Goal: Transaction & Acquisition: Purchase product/service

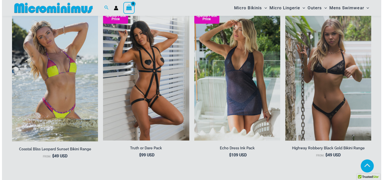
scroll to position [600, 0]
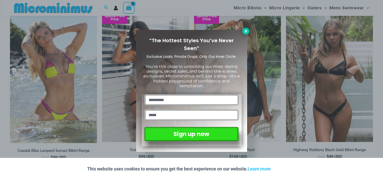
click at [247, 32] on icon at bounding box center [246, 31] width 3 height 3
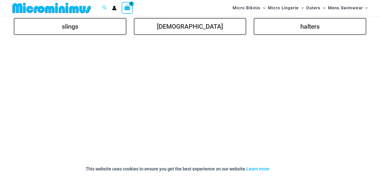
scroll to position [1209, 0]
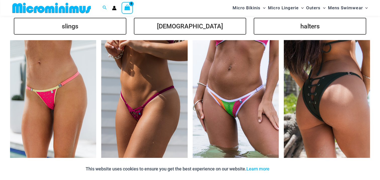
click at [304, 78] on img at bounding box center [326, 104] width 86 height 129
click at [318, 89] on img at bounding box center [326, 104] width 86 height 129
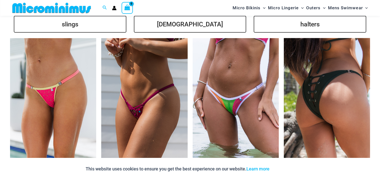
scroll to position [1217, 0]
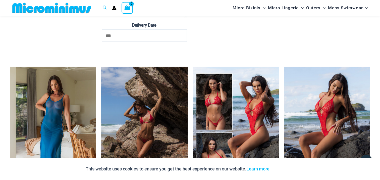
scroll to position [1618, 0]
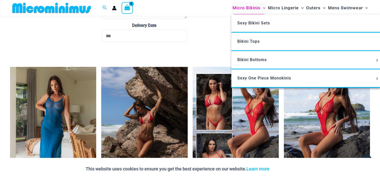
click at [249, 8] on span "Micro Bikinis" at bounding box center [246, 8] width 28 height 13
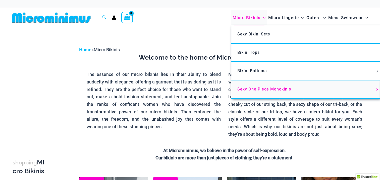
click at [253, 88] on span "Sexy One Piece Monokinis" at bounding box center [264, 89] width 54 height 5
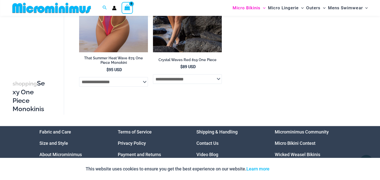
scroll to position [875, 0]
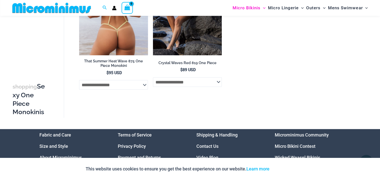
click at [144, 87] on select "**********" at bounding box center [113, 85] width 69 height 10
click at [79, 83] on select "**********" at bounding box center [113, 85] width 69 height 10
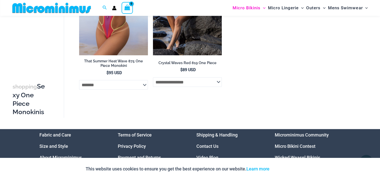
select select "*******"
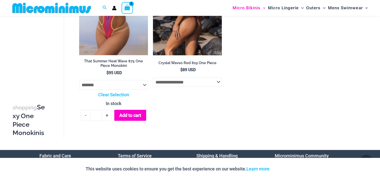
click at [217, 85] on select "**********" at bounding box center [187, 82] width 69 height 10
click at [153, 80] on select "**********" at bounding box center [187, 82] width 69 height 10
select select "******"
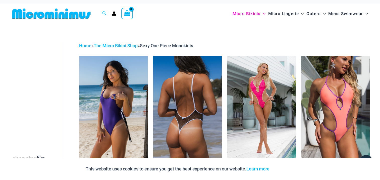
scroll to position [0, 0]
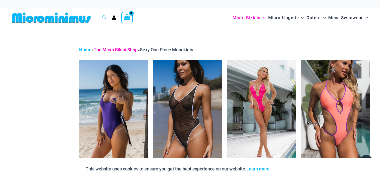
click at [128, 49] on link "The Micro Bikini Shop" at bounding box center [116, 49] width 44 height 5
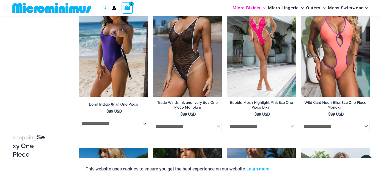
scroll to position [64, 0]
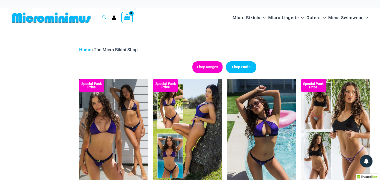
click at [210, 68] on link "Shop Ranges" at bounding box center [207, 67] width 30 height 12
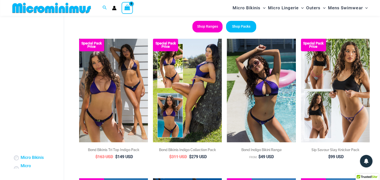
scroll to position [39, 0]
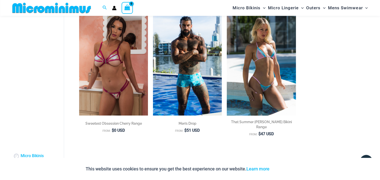
scroll to position [1051, 0]
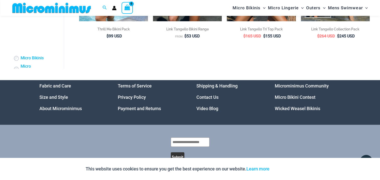
scroll to position [1152, 0]
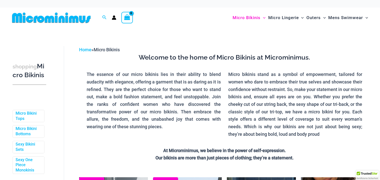
scroll to position [100, 0]
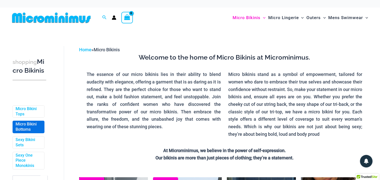
click at [30, 132] on link "Micro Bikini Bottoms" at bounding box center [28, 126] width 25 height 11
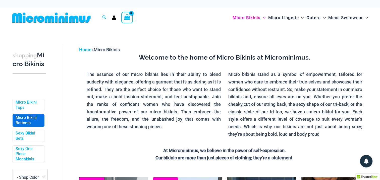
scroll to position [125, 0]
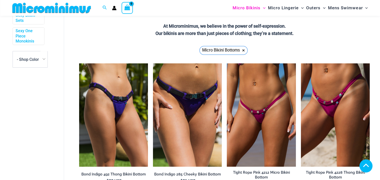
scroll to position [129, 0]
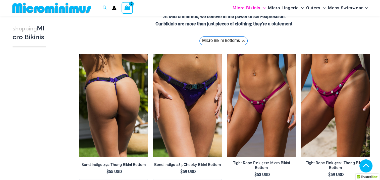
click at [109, 91] on img at bounding box center [113, 105] width 69 height 103
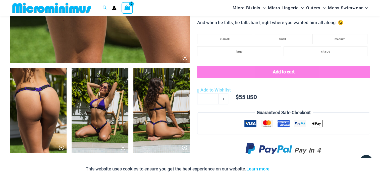
scroll to position [256, 0]
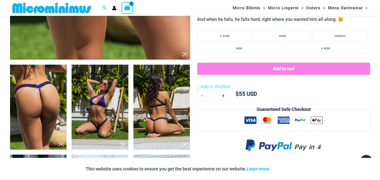
click at [35, 86] on img at bounding box center [38, 106] width 56 height 85
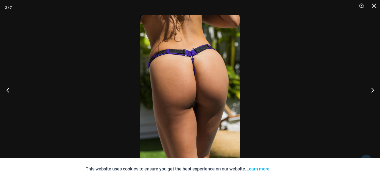
click at [9, 90] on button "Previous" at bounding box center [9, 89] width 19 height 25
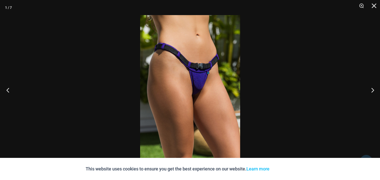
click at [9, 90] on button "Previous" at bounding box center [9, 89] width 19 height 25
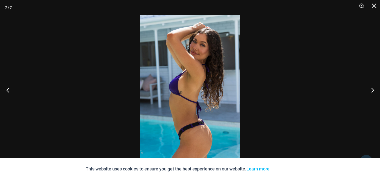
click at [9, 90] on button "Previous" at bounding box center [9, 89] width 19 height 25
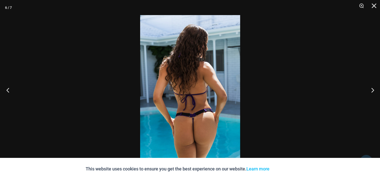
click at [9, 90] on button "Previous" at bounding box center [9, 89] width 19 height 25
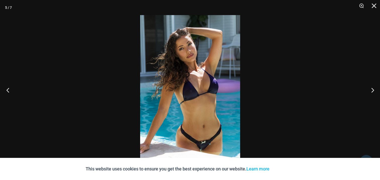
click at [9, 90] on button "Previous" at bounding box center [9, 89] width 19 height 25
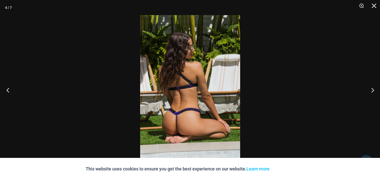
click at [9, 90] on button "Previous" at bounding box center [9, 89] width 19 height 25
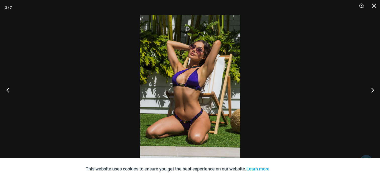
click at [9, 90] on button "Previous" at bounding box center [9, 89] width 19 height 25
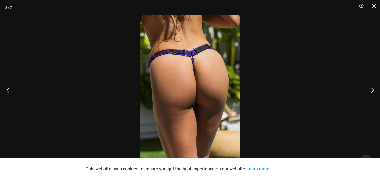
click at [9, 90] on button "Previous" at bounding box center [9, 89] width 19 height 25
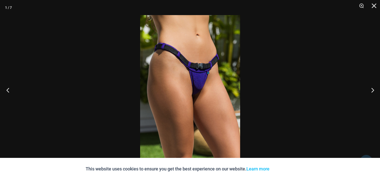
click at [9, 90] on button "Previous" at bounding box center [9, 89] width 19 height 25
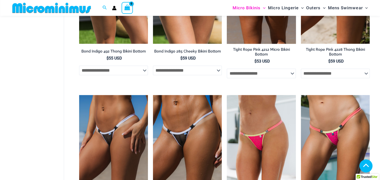
scroll to position [251, 0]
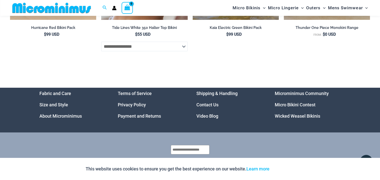
scroll to position [1641, 0]
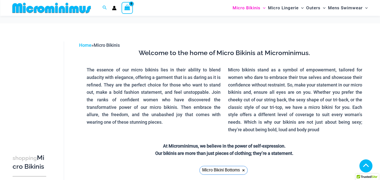
scroll to position [250, 0]
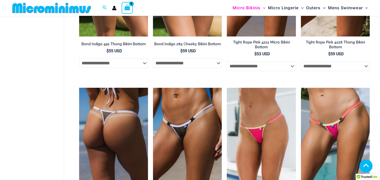
click at [111, 109] on img at bounding box center [113, 139] width 69 height 103
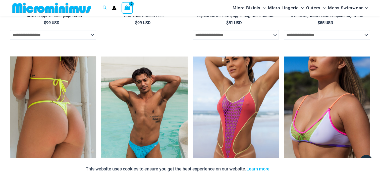
scroll to position [1444, 0]
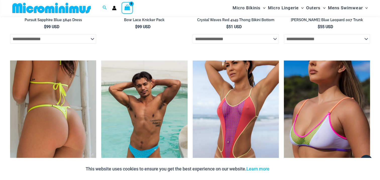
click at [32, 118] on img at bounding box center [53, 124] width 86 height 129
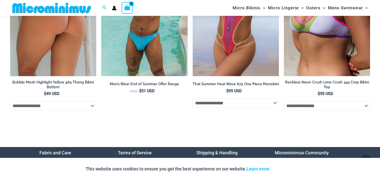
scroll to position [1561, 0]
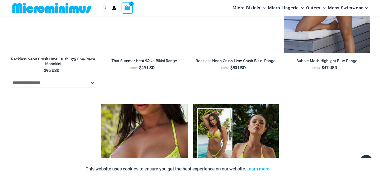
scroll to position [1118, 0]
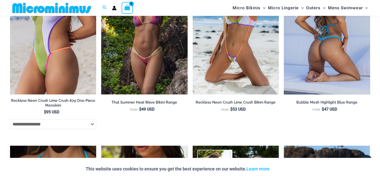
scroll to position [1076, 0]
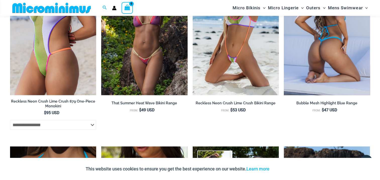
click at [324, 40] on img at bounding box center [326, 30] width 86 height 129
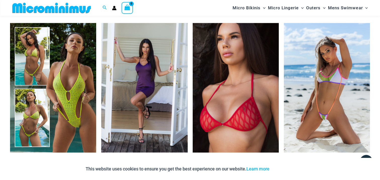
scroll to position [1217, 0]
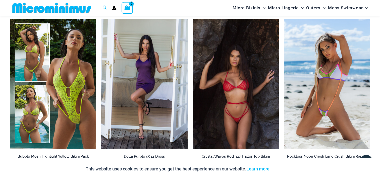
click at [214, 106] on img at bounding box center [235, 83] width 86 height 129
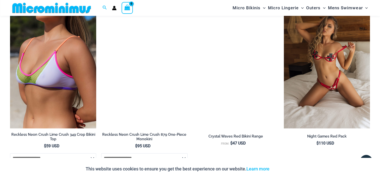
scroll to position [1434, 0]
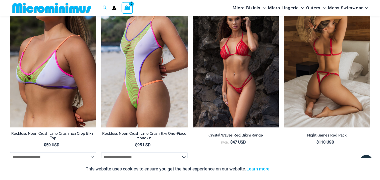
click at [317, 64] on img at bounding box center [326, 62] width 86 height 129
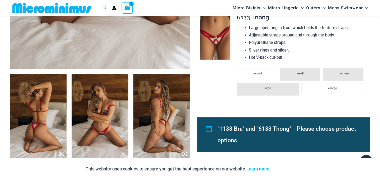
scroll to position [255, 0]
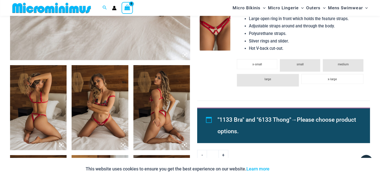
click at [46, 97] on img at bounding box center [38, 107] width 56 height 85
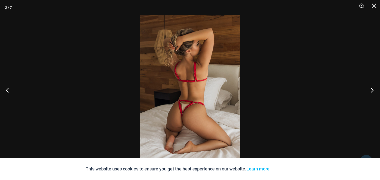
click at [369, 94] on button "Next" at bounding box center [370, 89] width 19 height 25
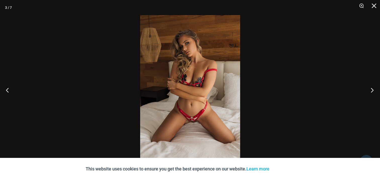
click at [369, 94] on button "Next" at bounding box center [370, 89] width 19 height 25
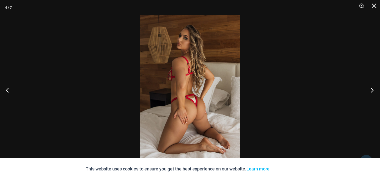
click at [369, 94] on button "Next" at bounding box center [370, 89] width 19 height 25
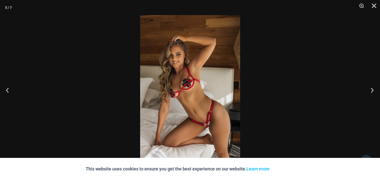
click at [371, 89] on button "Next" at bounding box center [370, 89] width 19 height 25
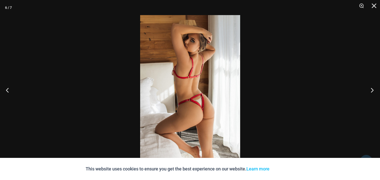
click at [371, 89] on button "Next" at bounding box center [370, 89] width 19 height 25
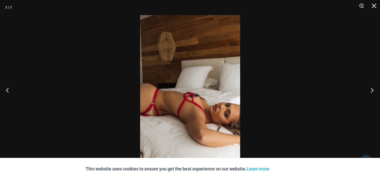
click at [371, 89] on button "Next" at bounding box center [370, 89] width 19 height 25
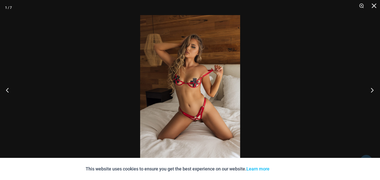
click at [371, 89] on button "Next" at bounding box center [370, 89] width 19 height 25
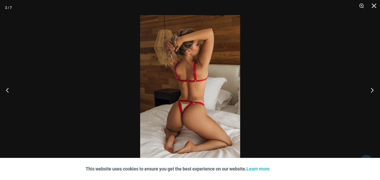
click at [371, 89] on button "Next" at bounding box center [370, 89] width 19 height 25
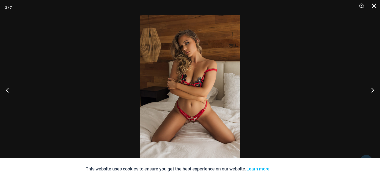
click at [375, 4] on button "Close" at bounding box center [372, 7] width 13 height 15
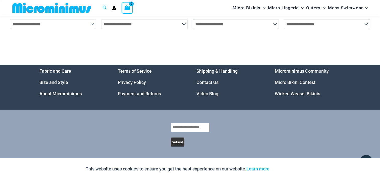
scroll to position [1562, 0]
